Goal: Task Accomplishment & Management: Use online tool/utility

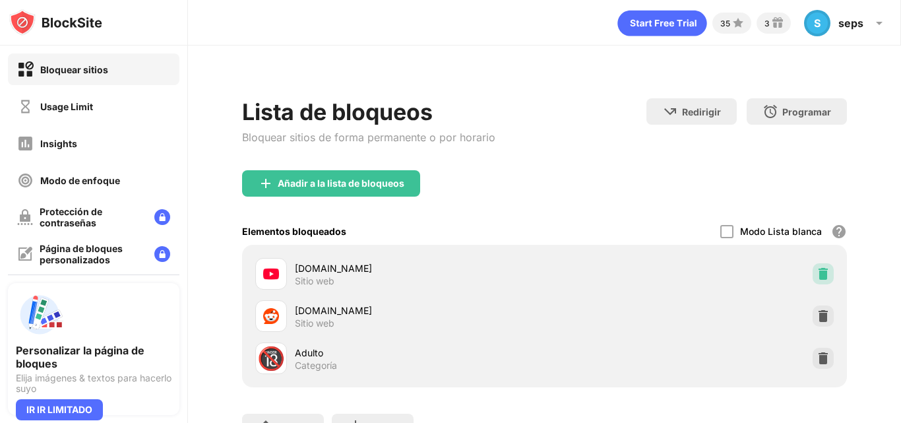
click at [818, 275] on img at bounding box center [822, 273] width 13 height 13
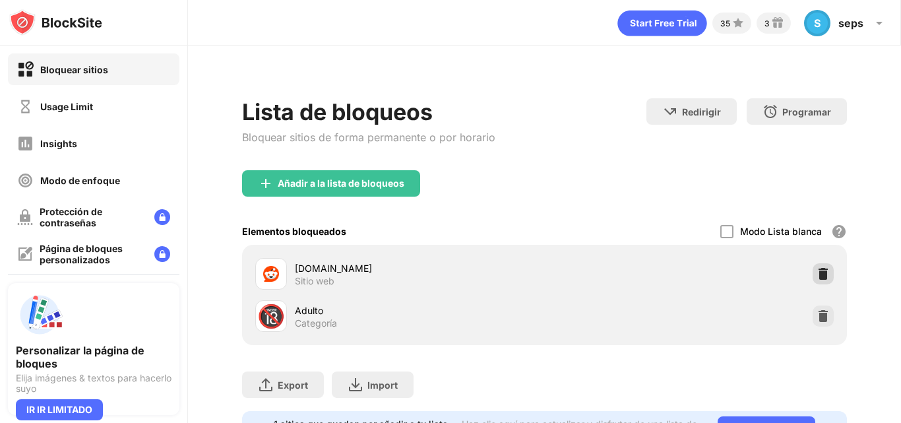
click at [818, 269] on img at bounding box center [822, 273] width 13 height 13
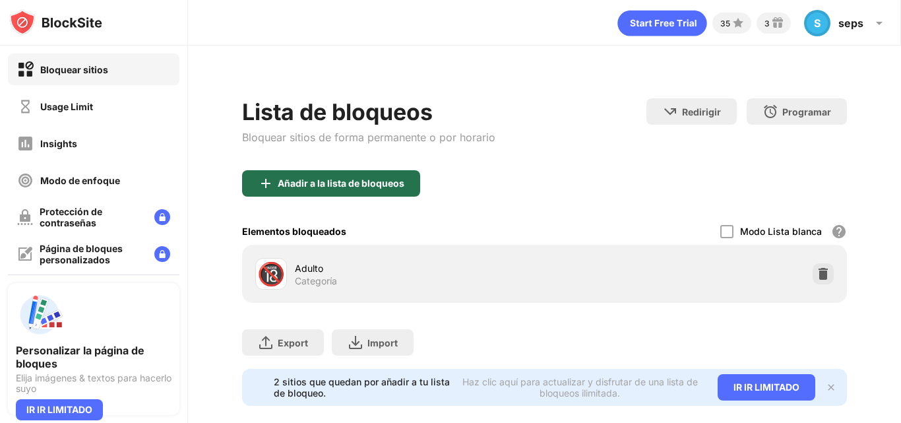
click at [314, 193] on div "Añadir a la lista de bloqueos" at bounding box center [331, 183] width 178 height 26
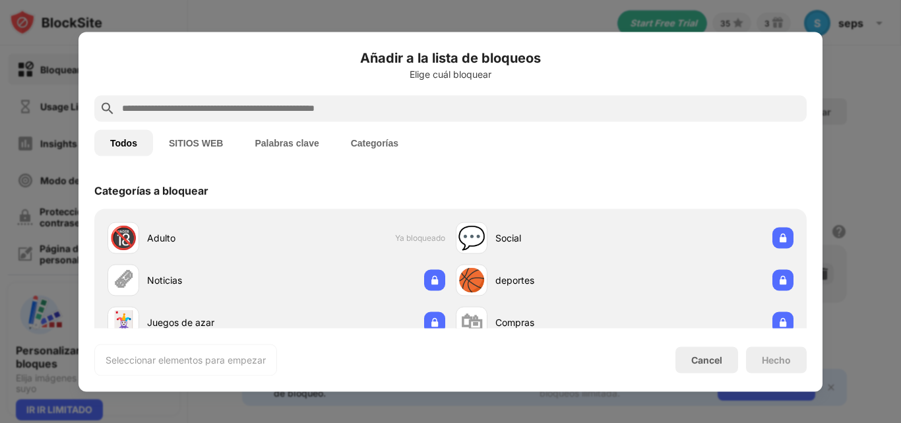
click at [313, 108] on input "text" at bounding box center [461, 108] width 680 height 16
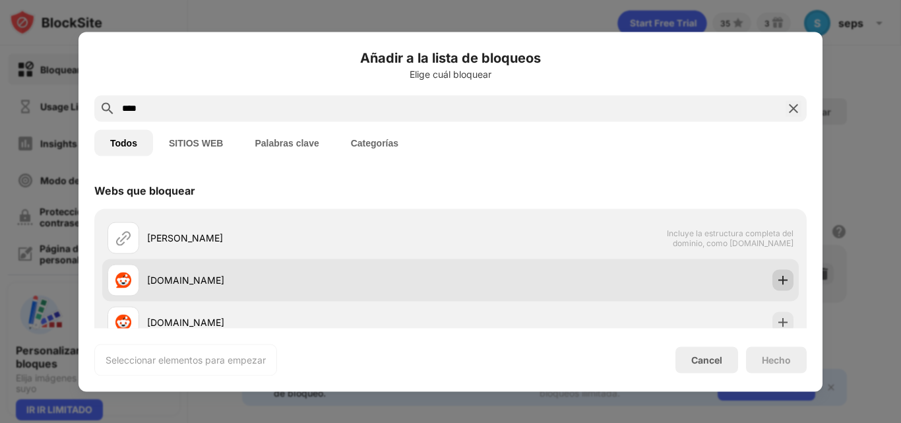
type input "****"
click at [772, 285] on div at bounding box center [782, 279] width 21 height 21
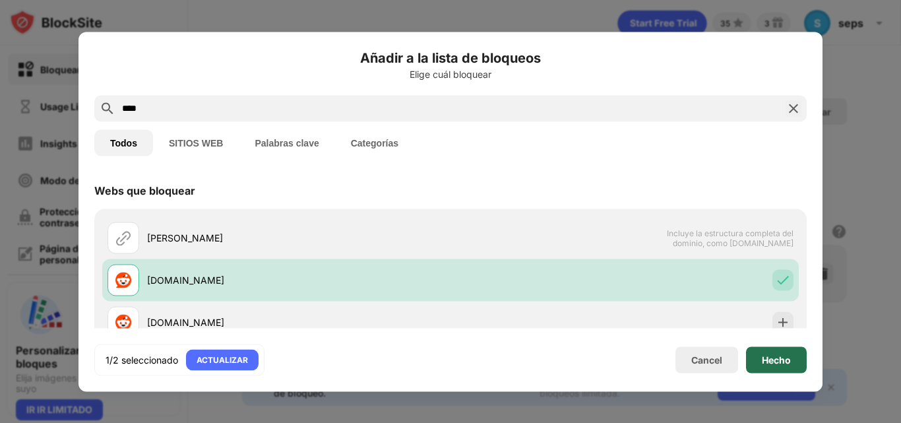
click at [762, 354] on div "Hecho" at bounding box center [776, 359] width 29 height 11
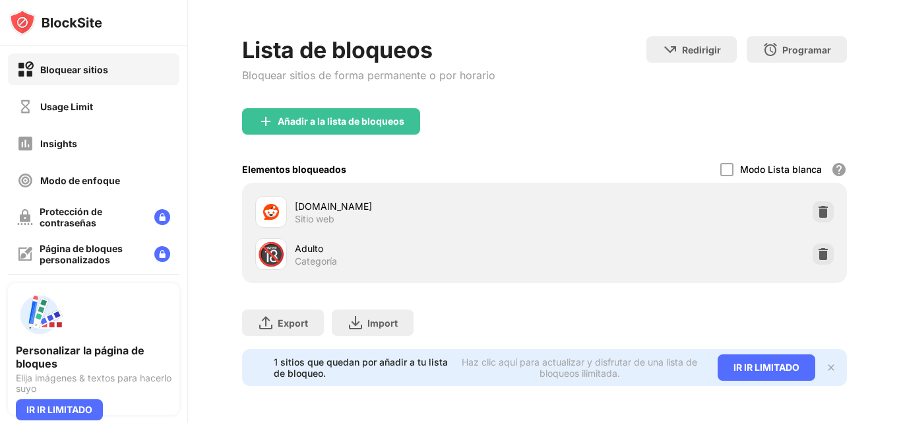
scroll to position [72, 0]
click at [825, 362] on img at bounding box center [830, 367] width 11 height 11
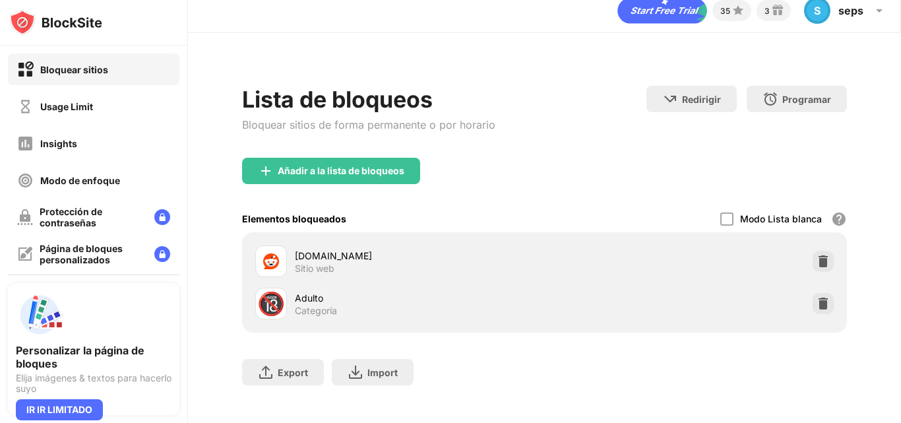
scroll to position [0, 0]
